Goal: Obtain resource: Download file/media

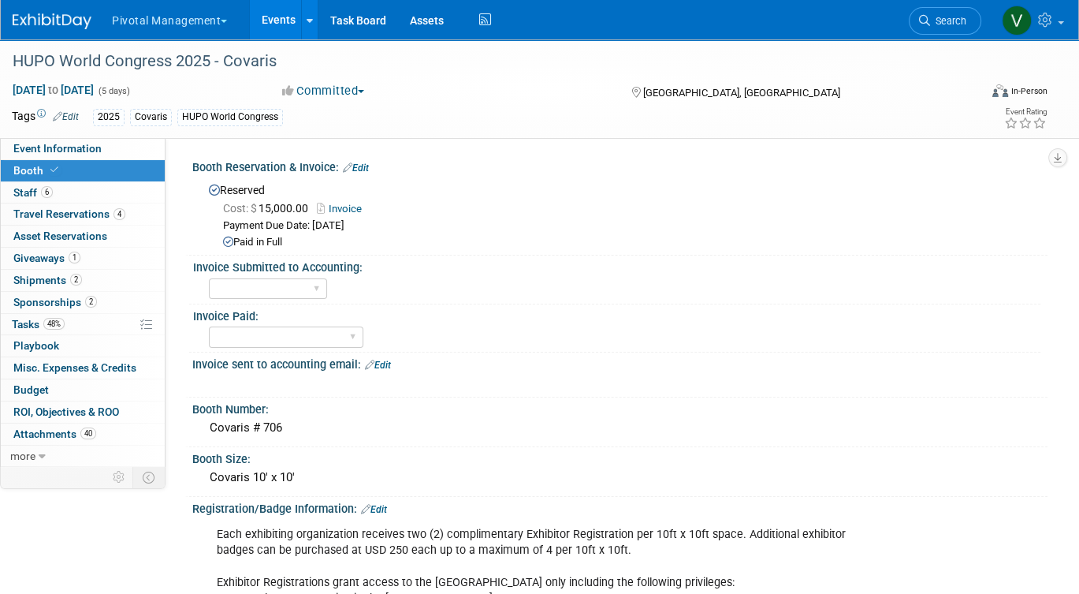
click at [281, 30] on link "Events" at bounding box center [279, 19] width 58 height 39
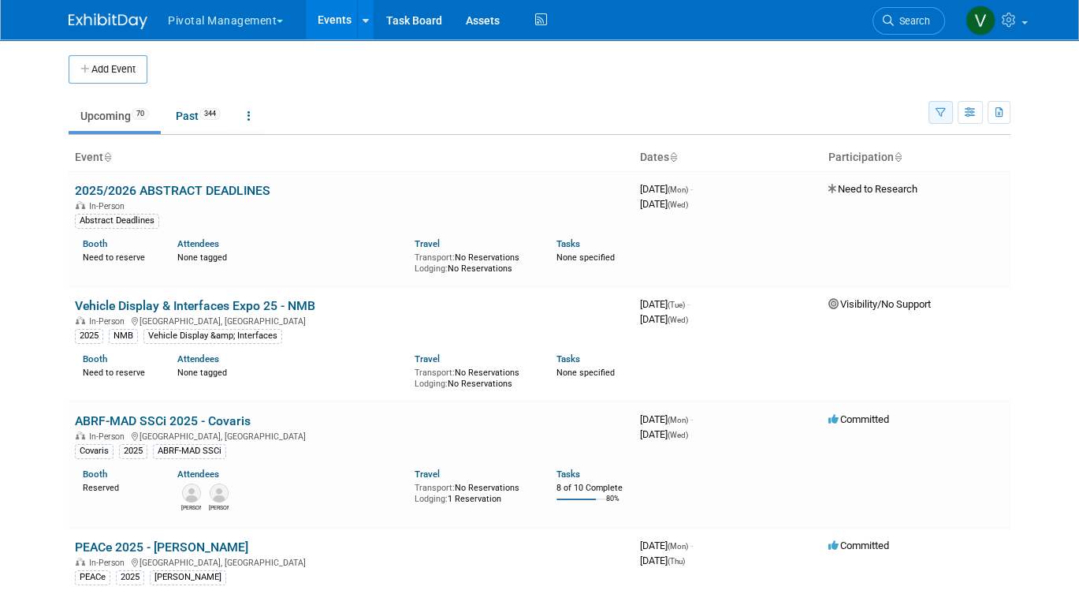
click at [939, 117] on button "button" at bounding box center [941, 112] width 24 height 23
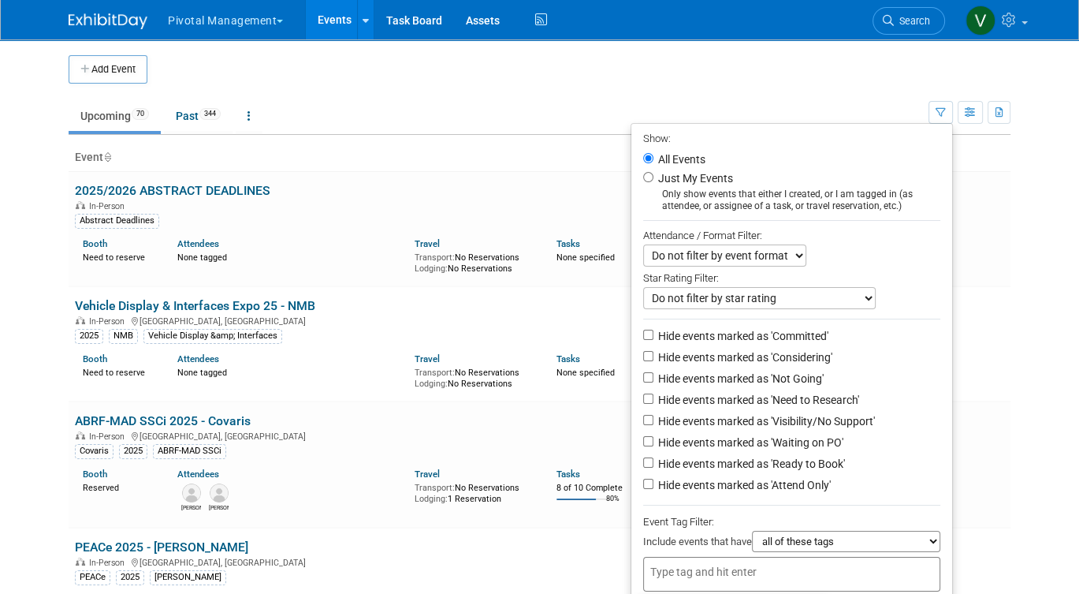
click at [700, 571] on input "text" at bounding box center [714, 572] width 126 height 16
type input "asimov"
type input "[PERSON_NAME]"
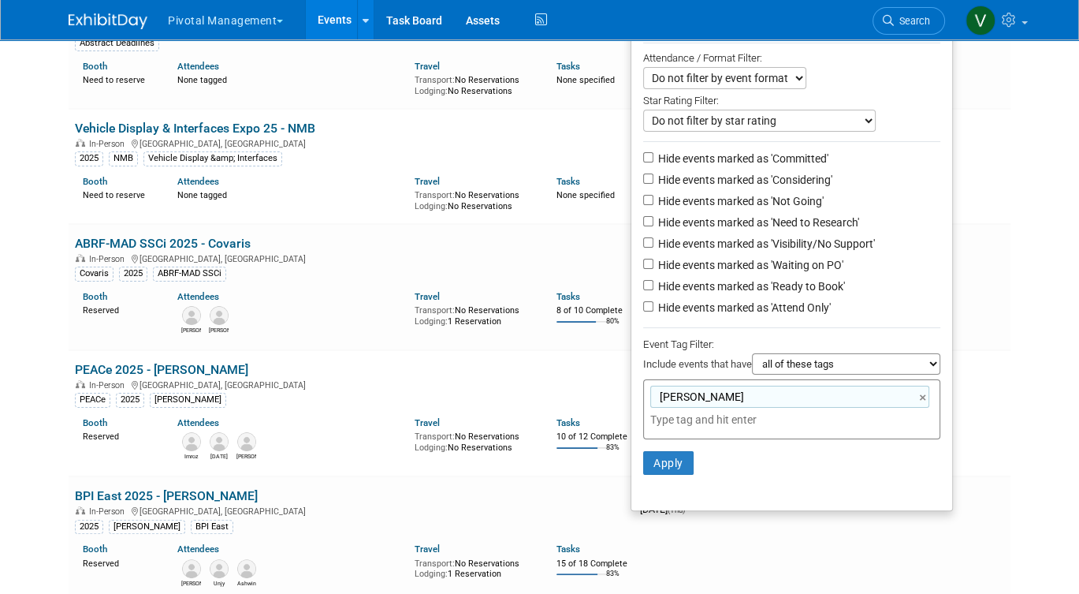
scroll to position [274, 0]
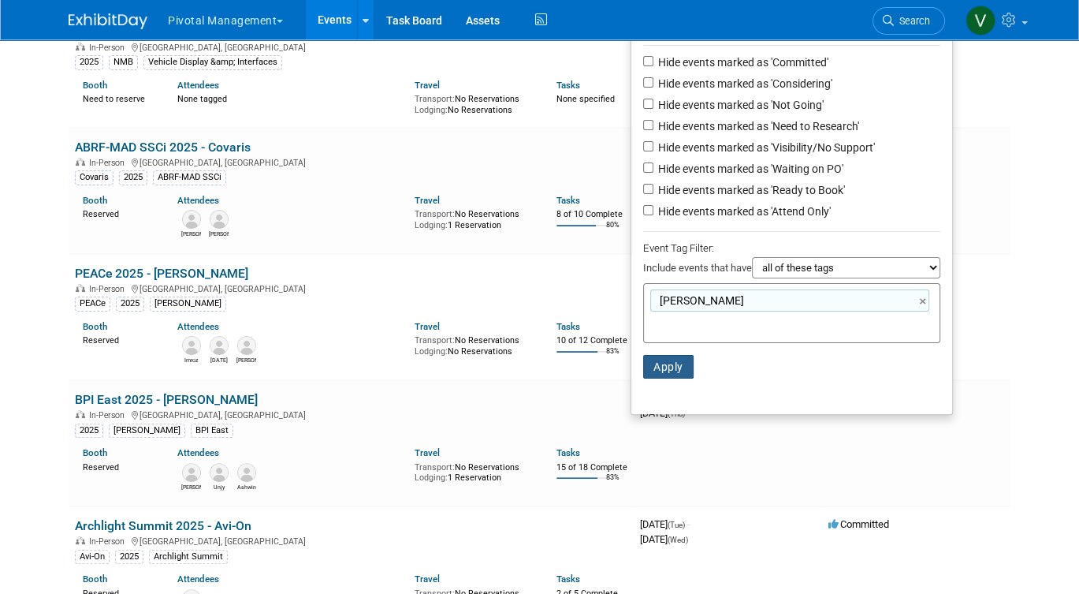
click at [662, 370] on button "Apply" at bounding box center [668, 367] width 50 height 24
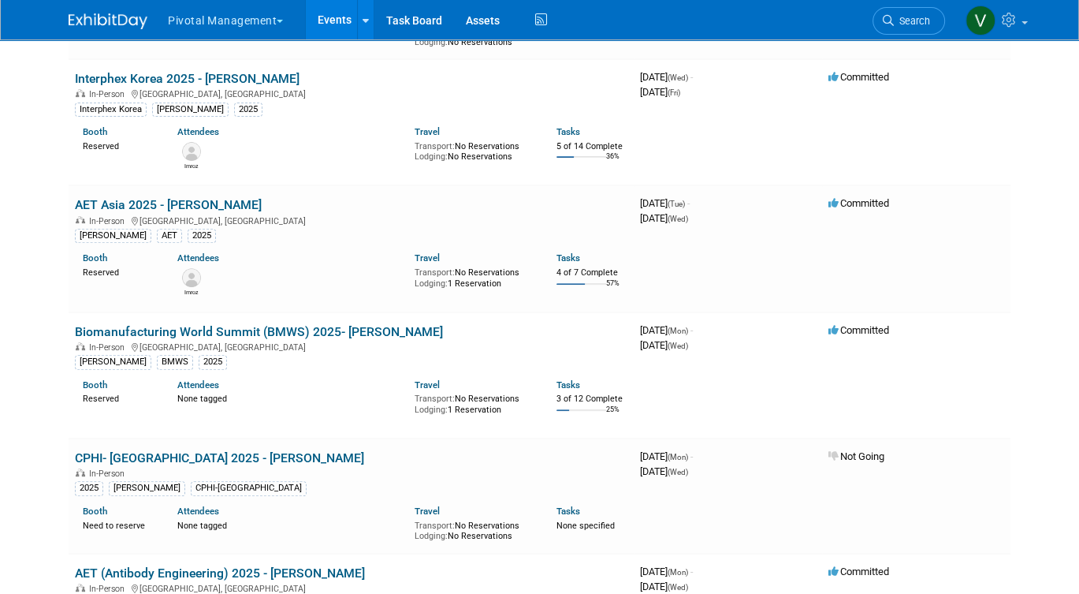
scroll to position [480, 0]
click at [196, 211] on link "AET Asia 2025 - [PERSON_NAME]" at bounding box center [168, 203] width 187 height 15
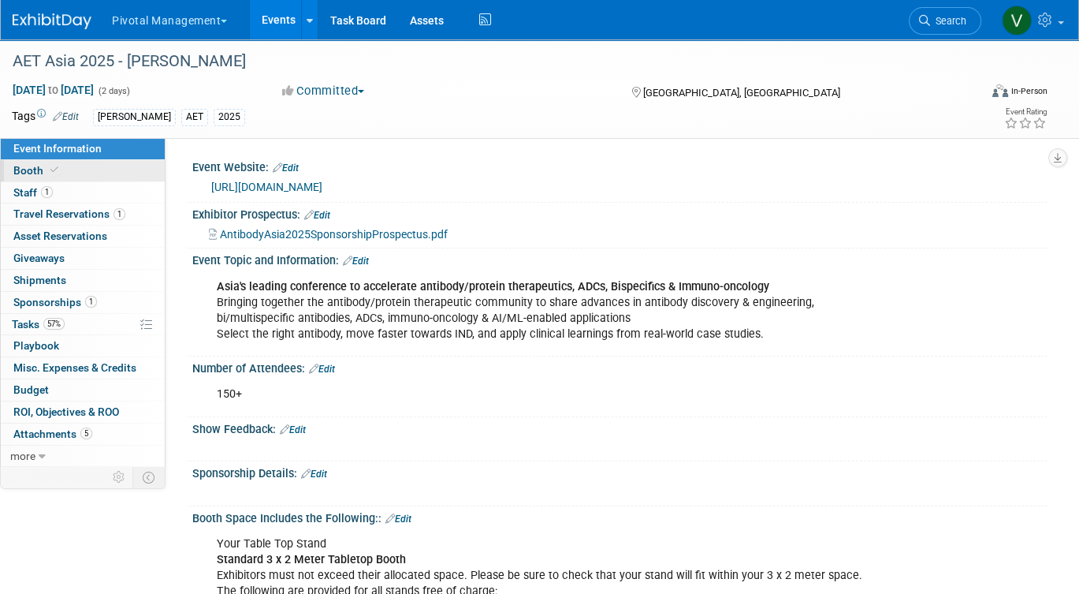
click at [84, 166] on link "Booth" at bounding box center [83, 170] width 164 height 21
select select "Yes"
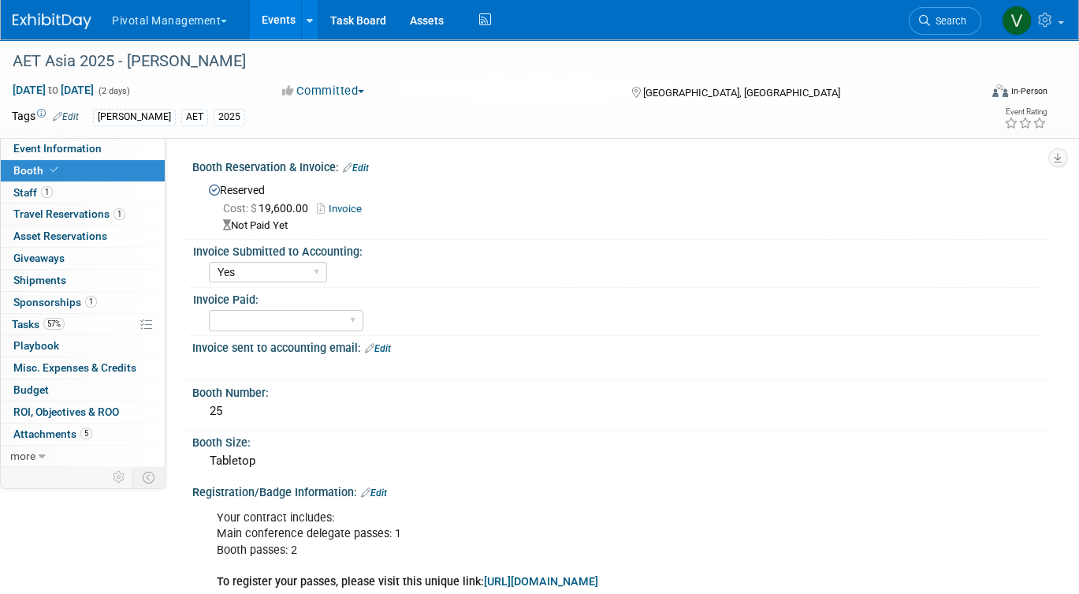
click at [110, 137] on div "AET Asia 2025 - Asimov Oct 21, 2025 to Oct 22, 2025 (2 days) Oct 21, 2025 to Oc…" at bounding box center [539, 88] width 1079 height 99
click at [109, 151] on link "Event Information" at bounding box center [83, 148] width 164 height 21
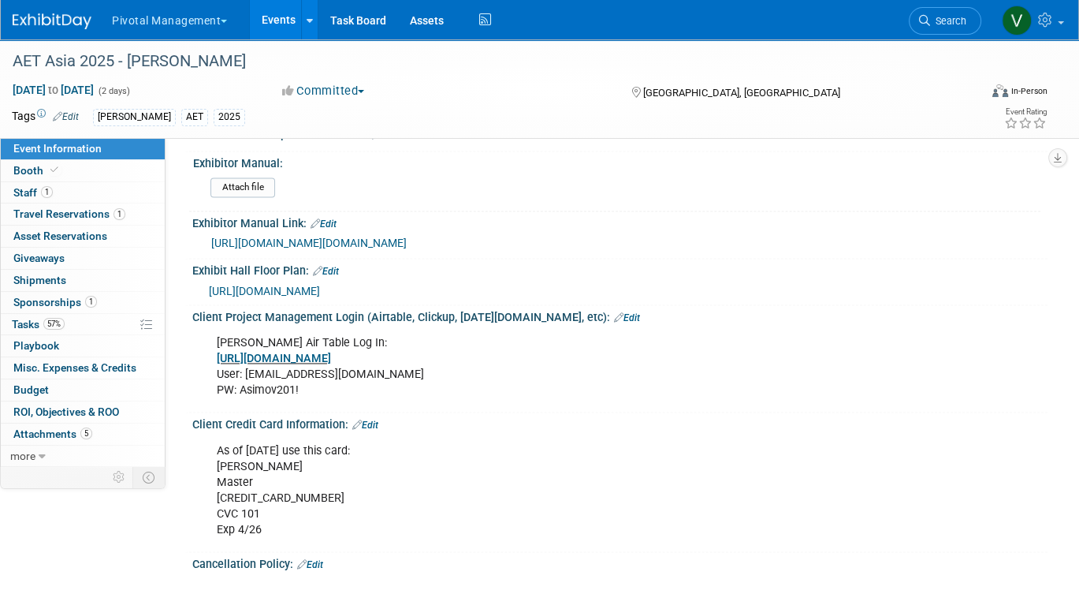
scroll to position [2044, 0]
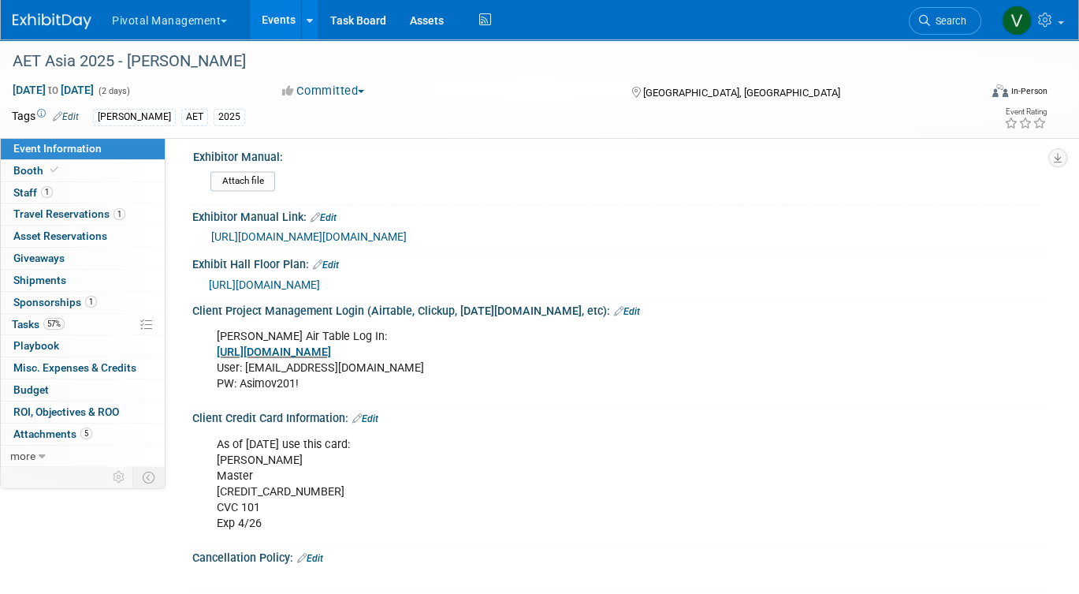
click at [277, 21] on link "Events" at bounding box center [279, 19] width 58 height 39
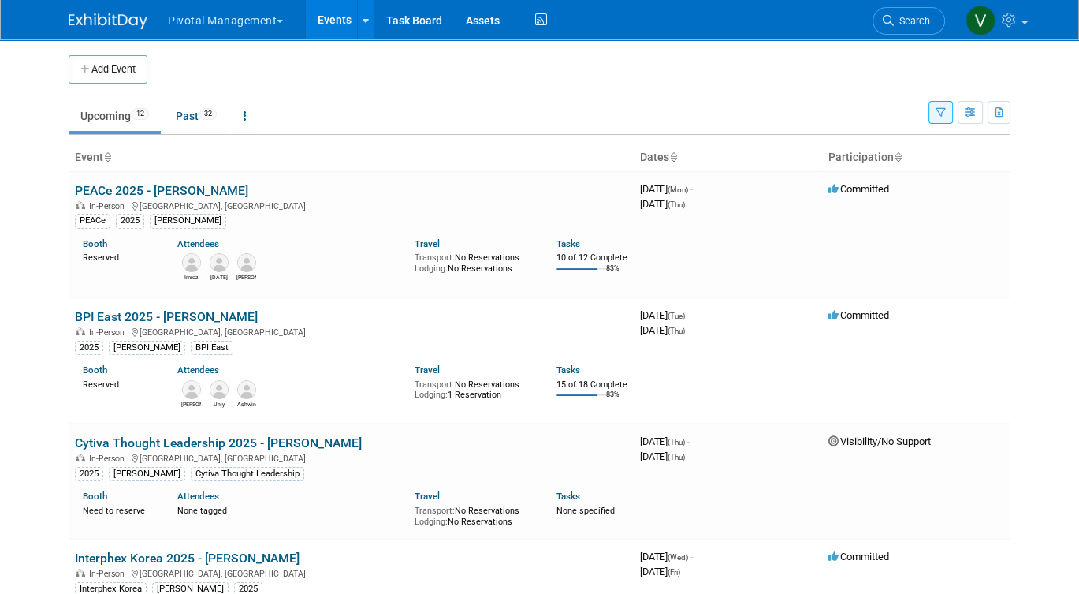
click at [938, 114] on icon "button" at bounding box center [941, 113] width 10 height 10
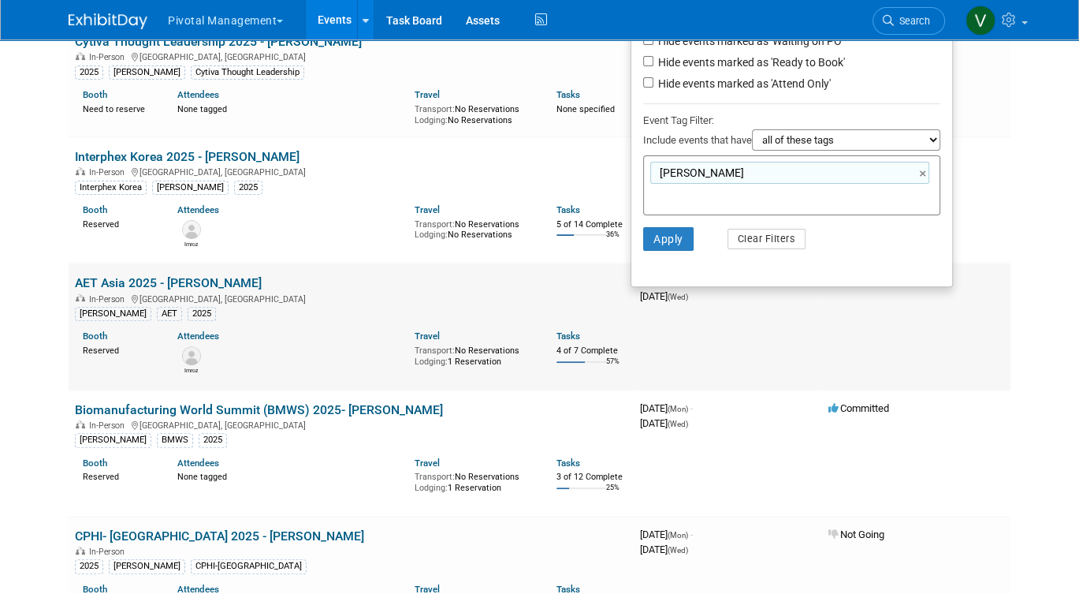
scroll to position [426, 0]
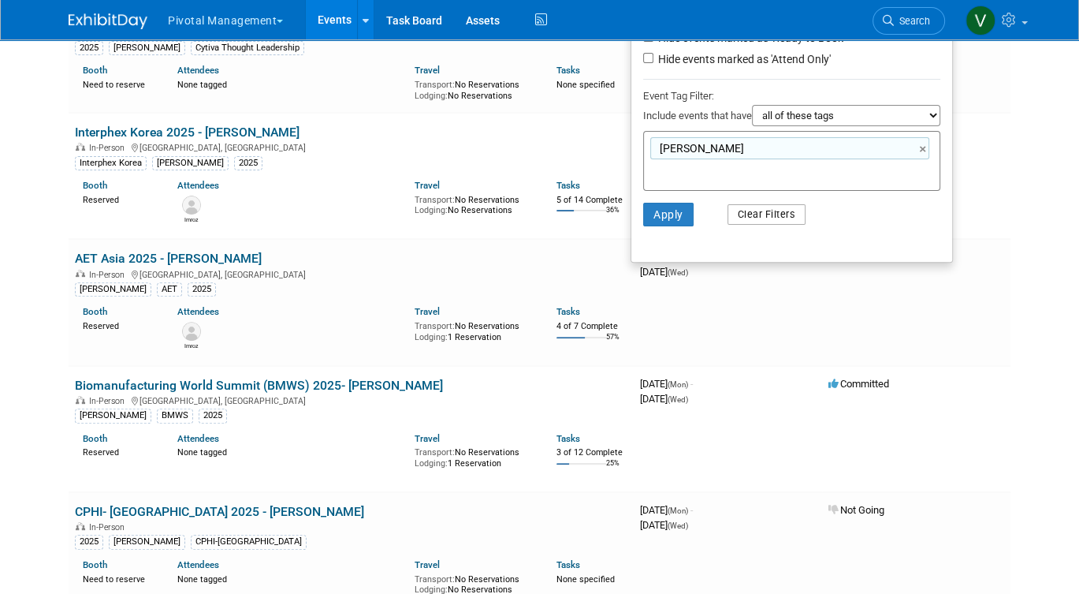
click at [766, 223] on button "Clear Filters" at bounding box center [767, 214] width 79 height 21
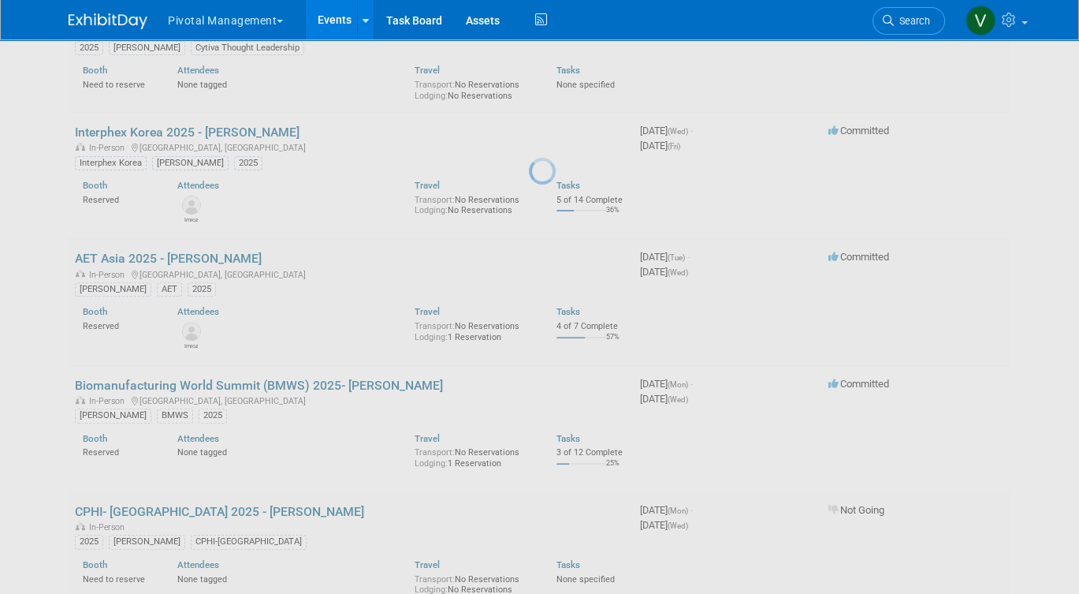
scroll to position [110, 0]
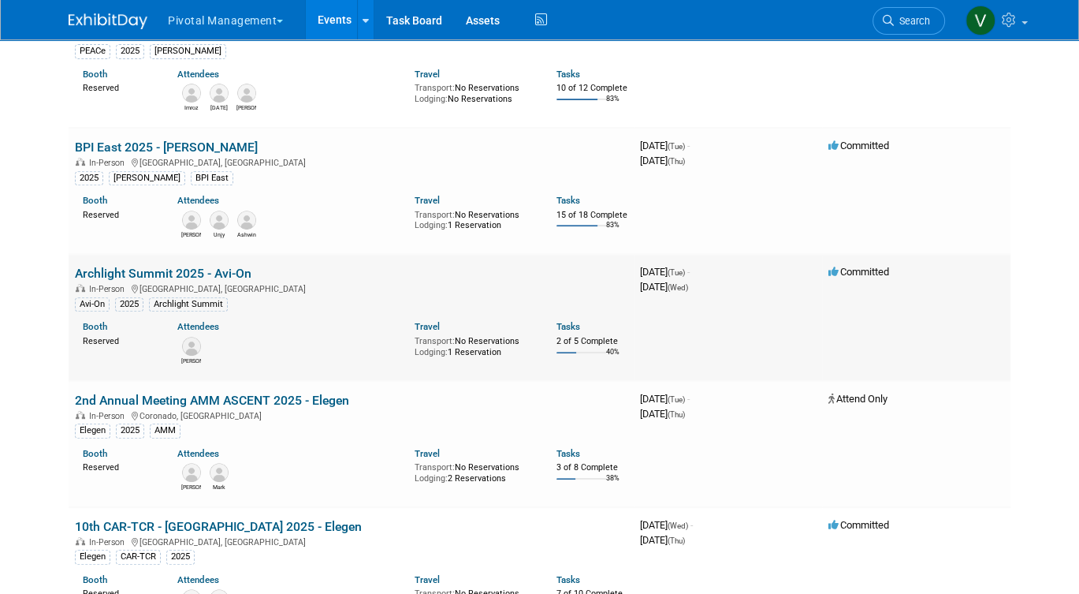
scroll to position [2045, 0]
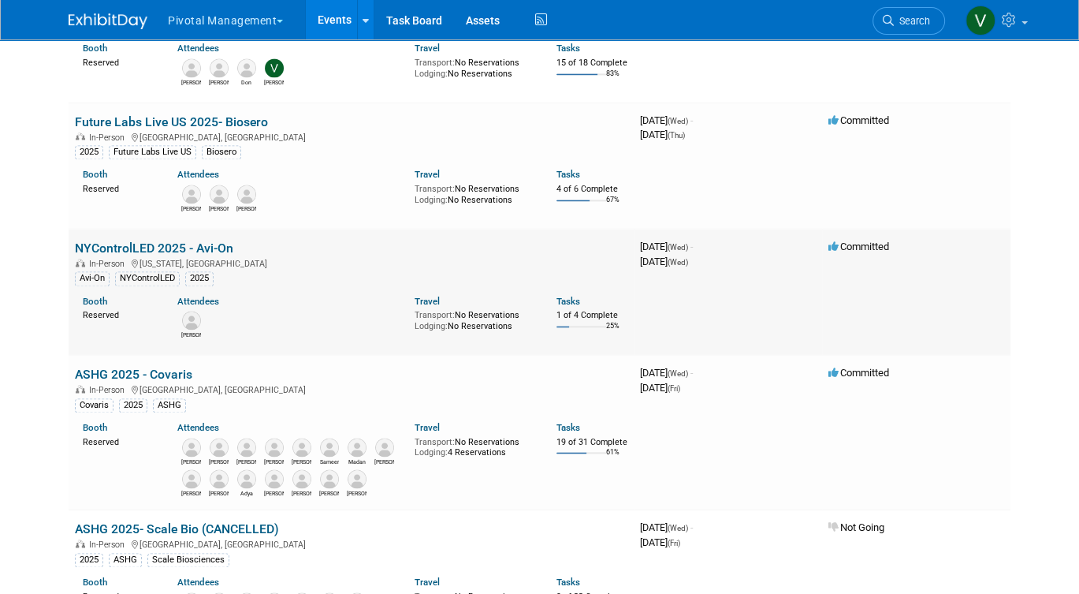
click at [185, 255] on link "NYControlLED 2025 - Avi-On" at bounding box center [154, 248] width 158 height 15
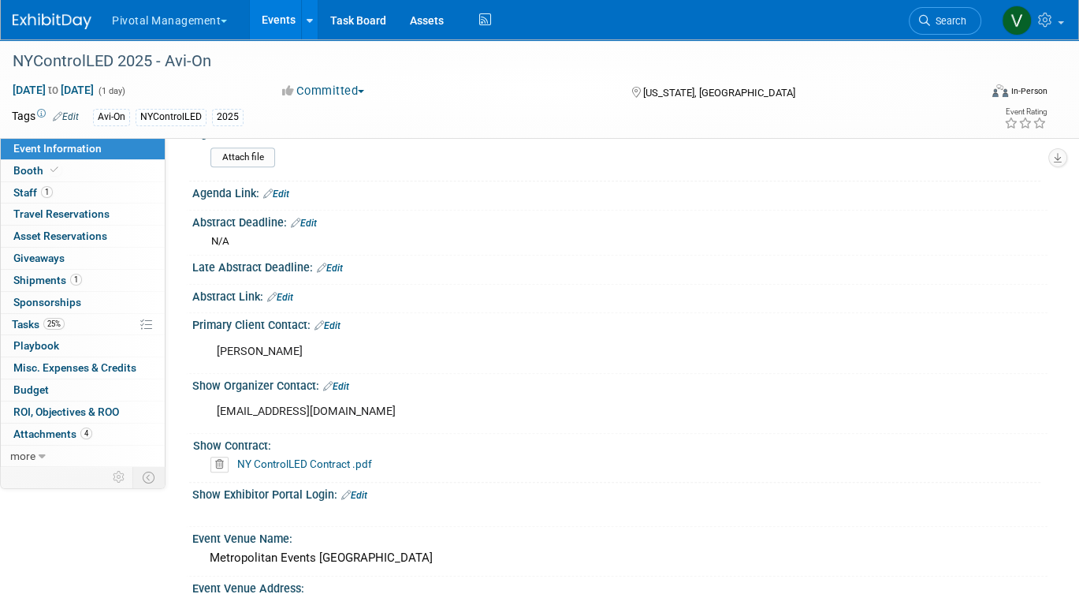
scroll to position [707, 0]
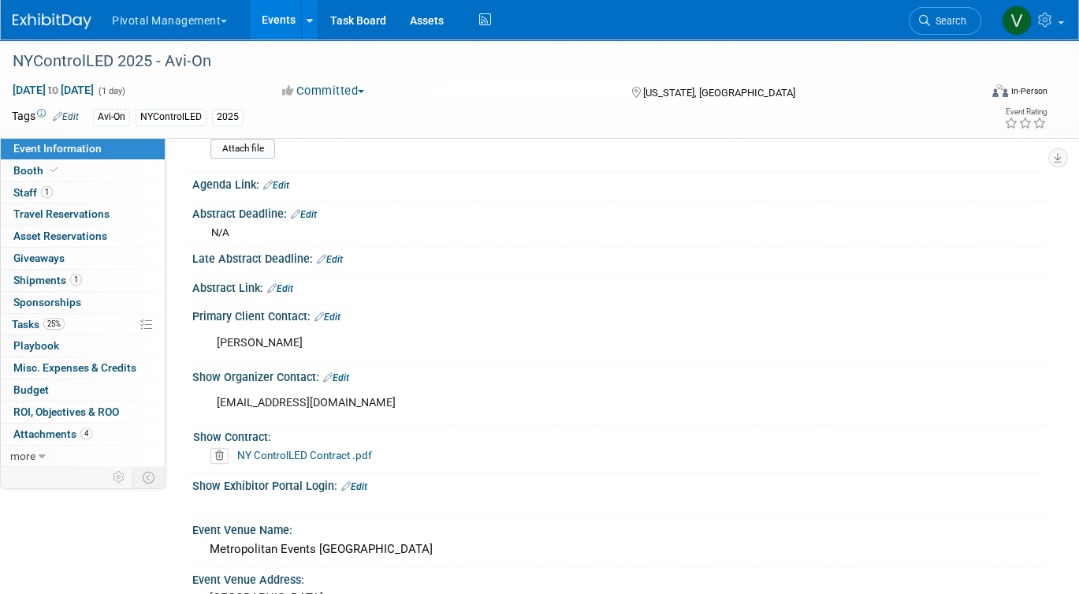
click at [315, 450] on link "NY ControlLED Contract .pdf" at bounding box center [304, 455] width 135 height 13
click at [220, 449] on icon at bounding box center [220, 456] width 18 height 16
click at [211, 513] on link "Yes" at bounding box center [206, 513] width 46 height 25
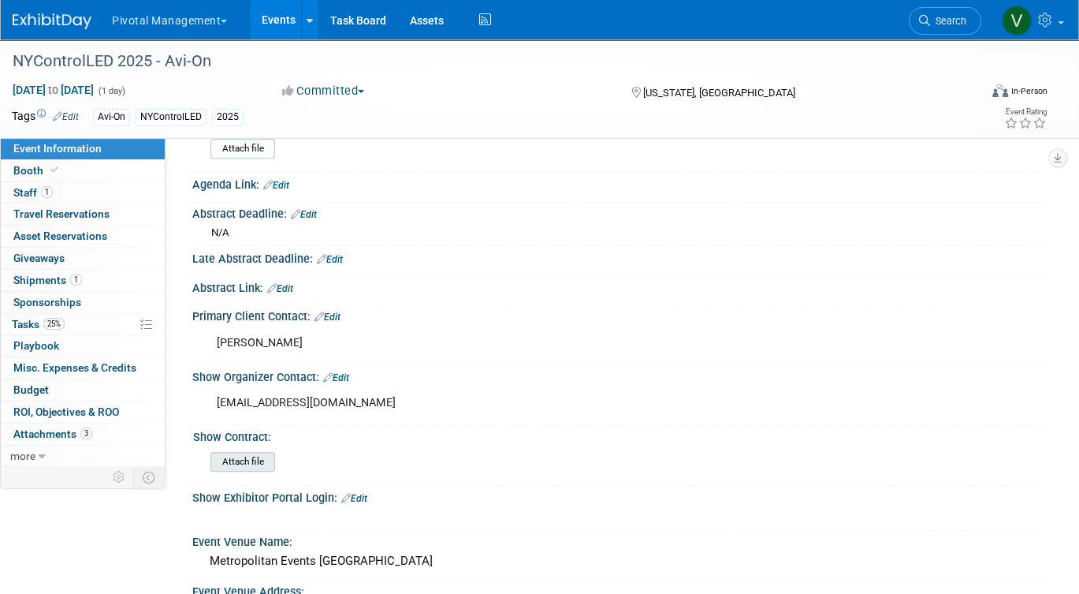
click at [237, 457] on input "file" at bounding box center [167, 462] width 214 height 18
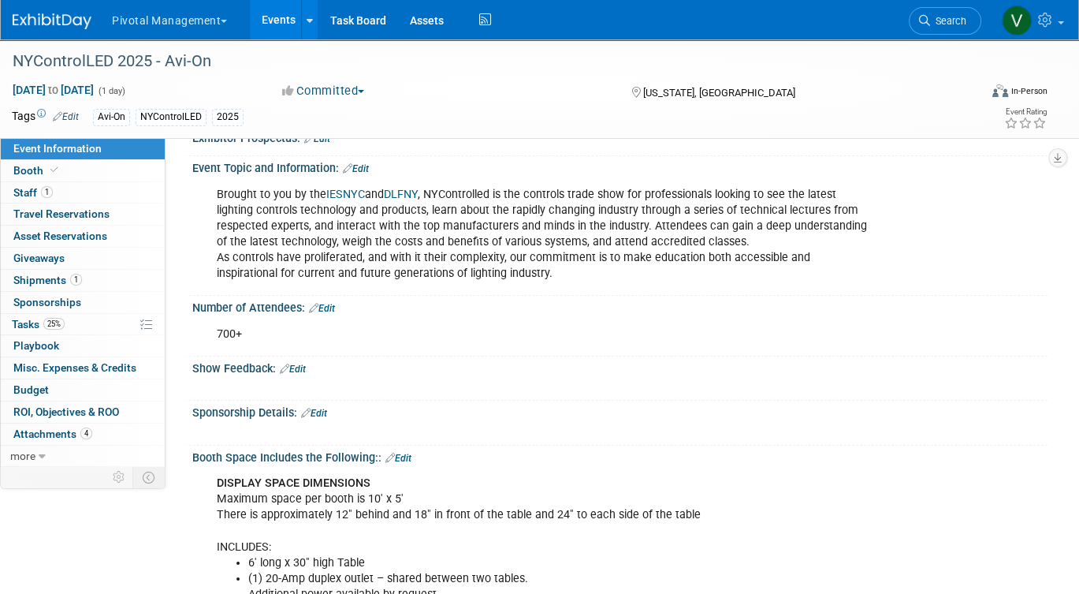
scroll to position [0, 0]
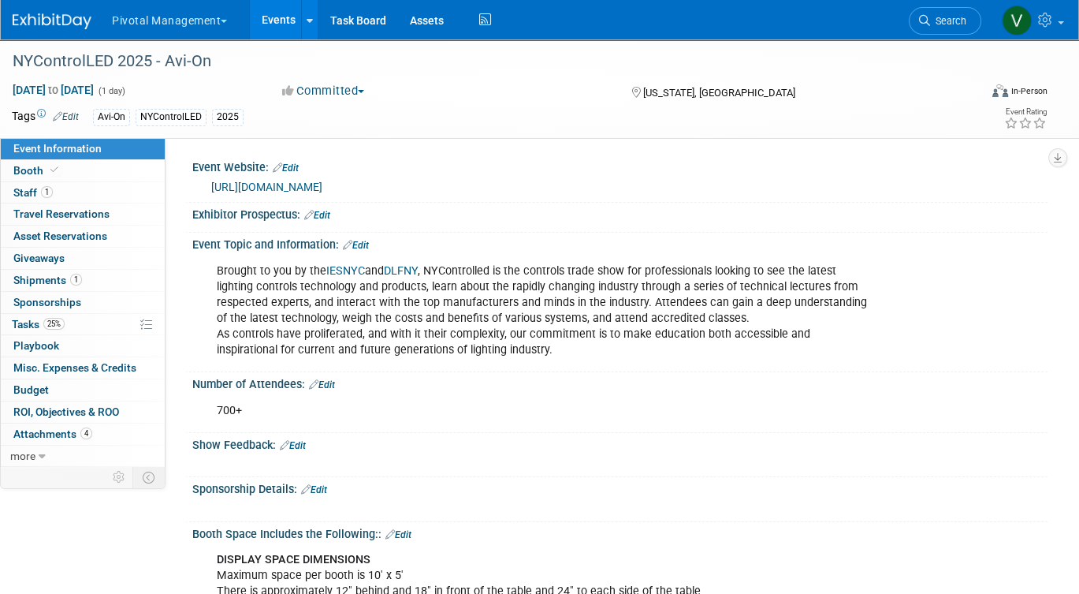
click at [323, 185] on link "https://nycontrolled.com/exhibitor-resources/" at bounding box center [266, 187] width 111 height 13
click at [282, 14] on link "Events" at bounding box center [279, 19] width 58 height 39
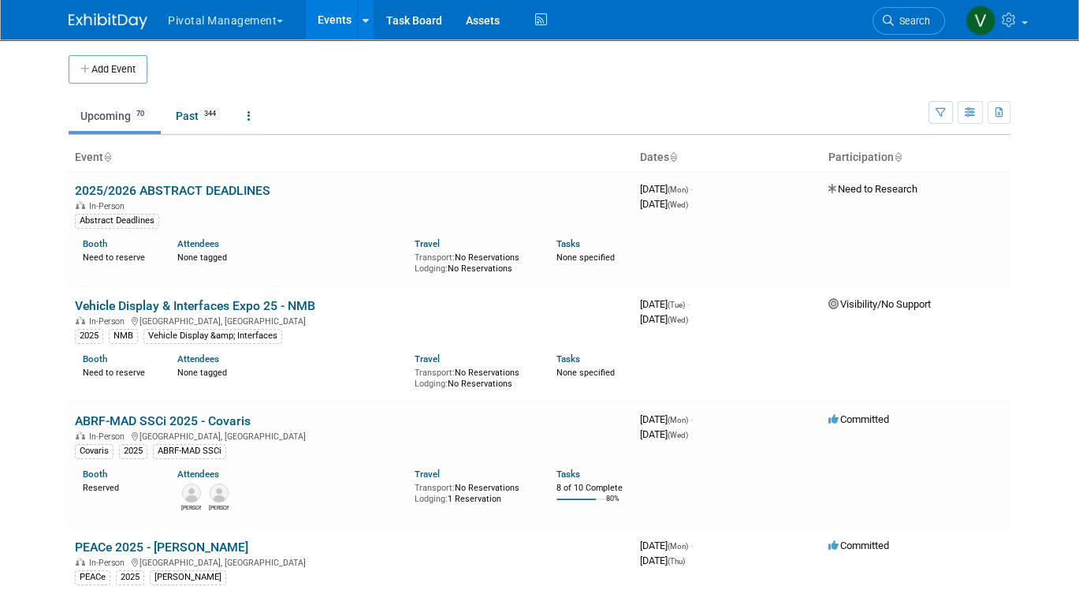
scroll to position [6460, 0]
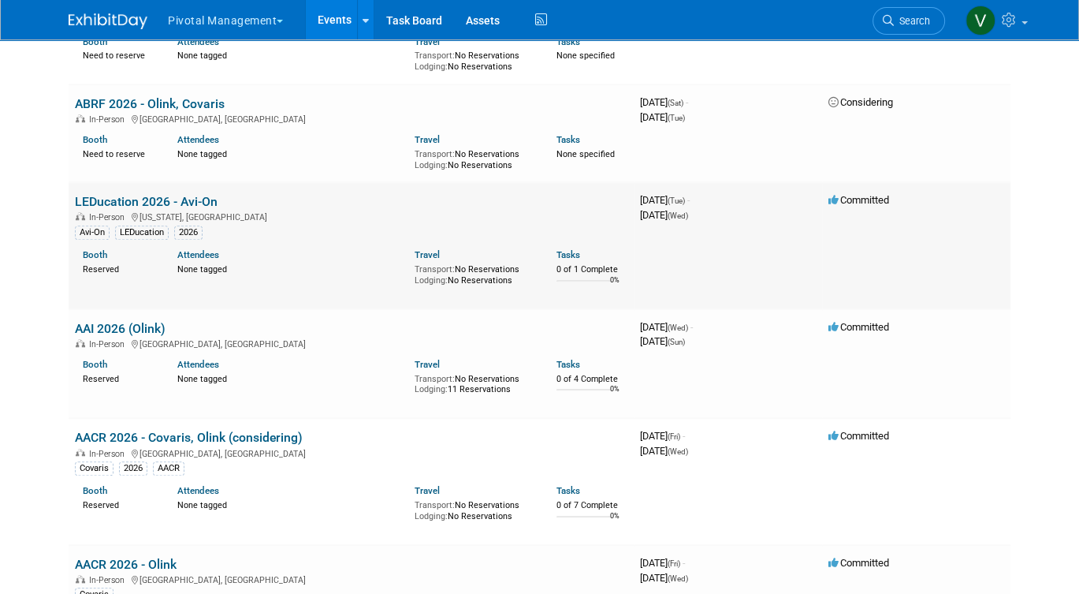
click at [132, 209] on link "LEDucation 2026 - Avi-On" at bounding box center [146, 201] width 143 height 15
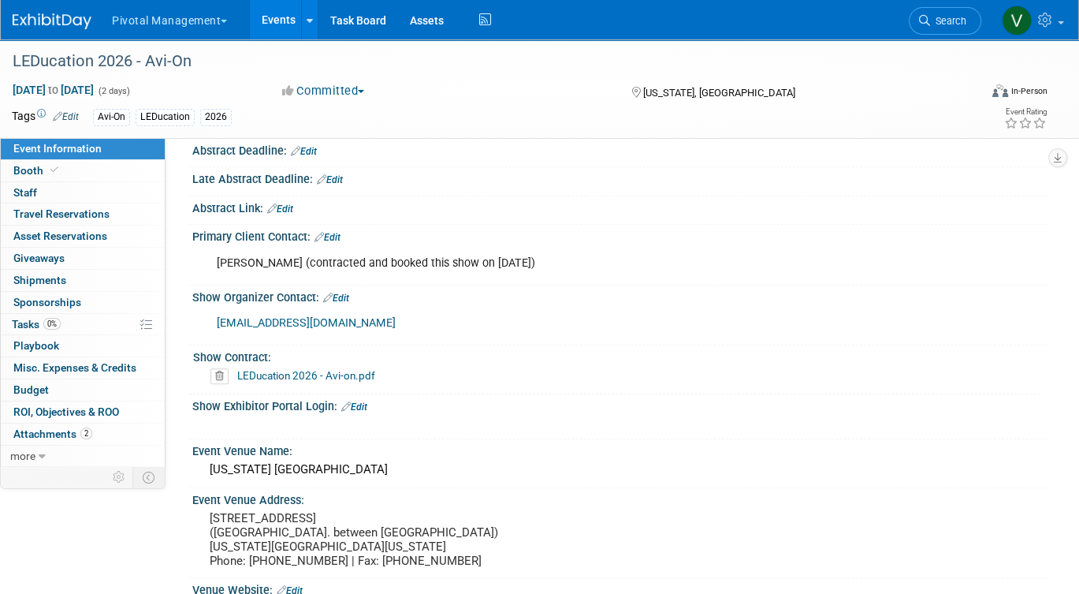
scroll to position [558, 0]
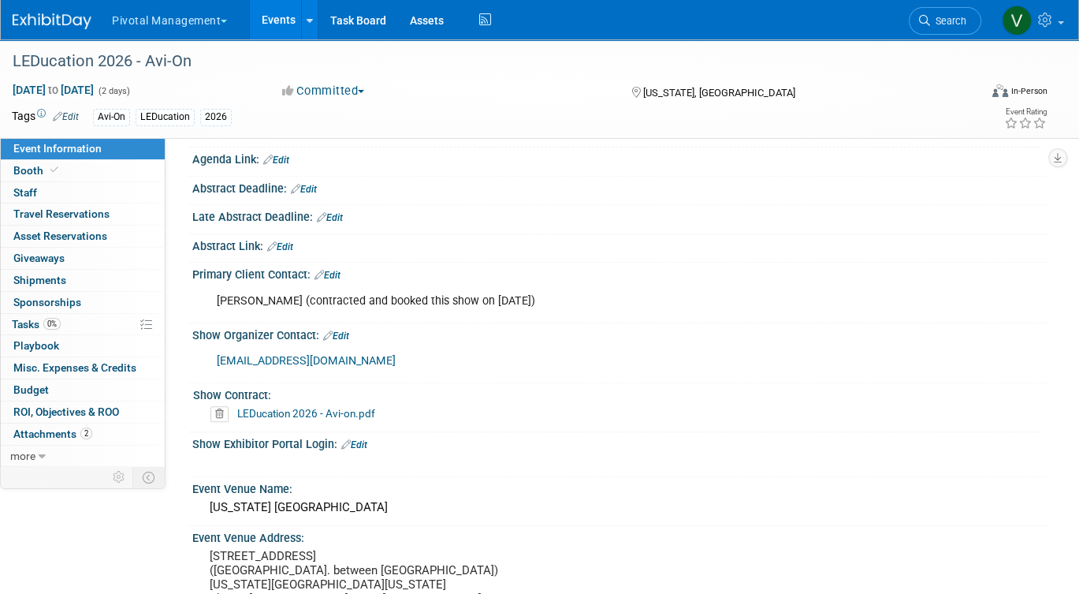
click at [302, 407] on link "LEDucation 2026 - Avi-on.pdf" at bounding box center [306, 413] width 138 height 13
click at [36, 170] on span "Booth" at bounding box center [37, 170] width 48 height 13
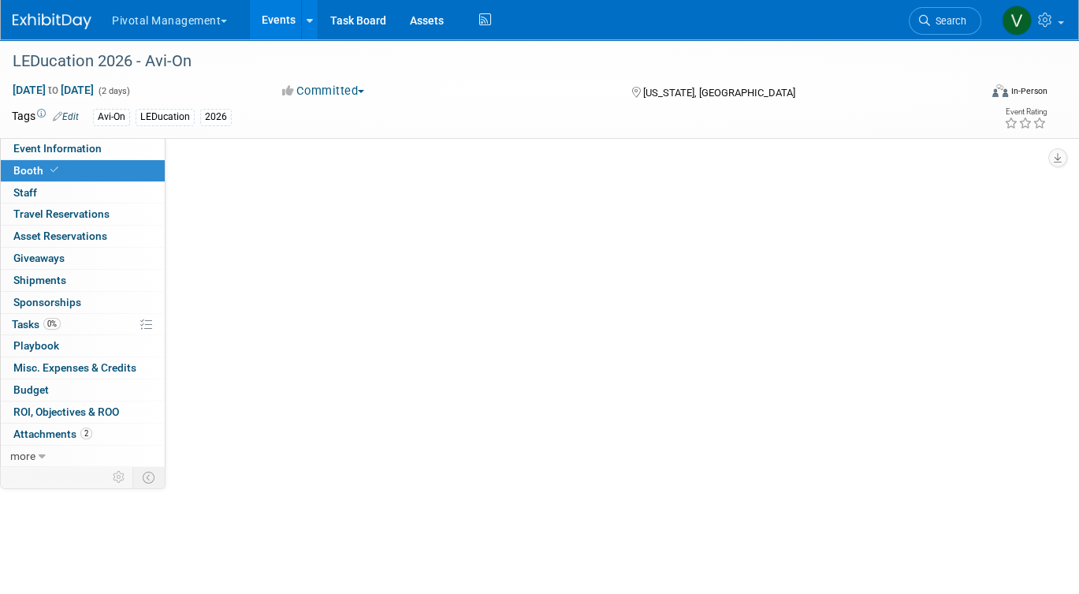
select select "Yes"
select select "Email Summary Only"
